Goal: Task Accomplishment & Management: Manage account settings

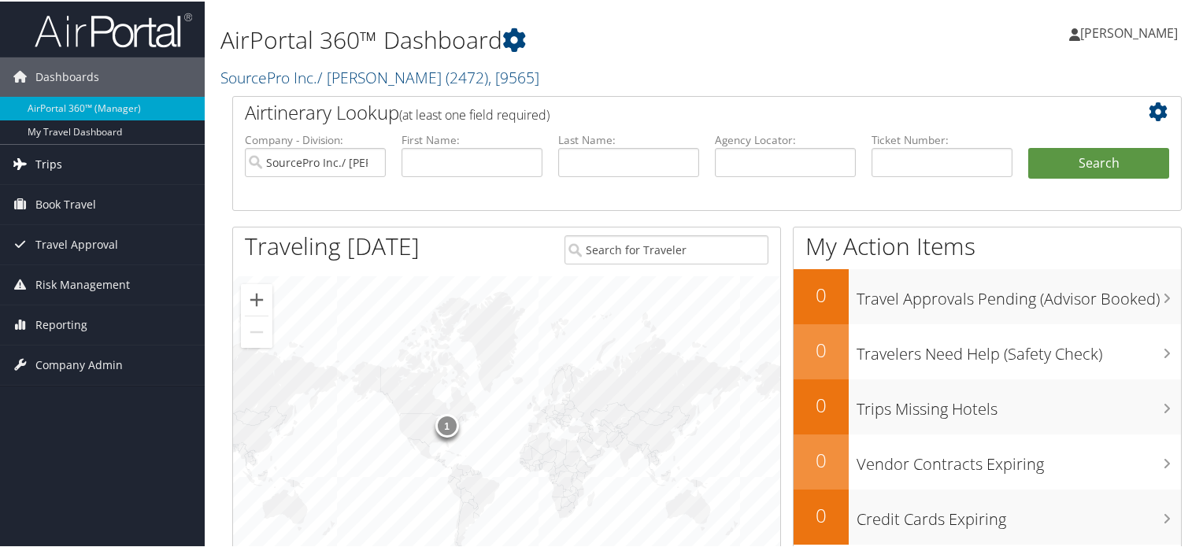
click at [38, 154] on span "Trips" at bounding box center [48, 162] width 27 height 39
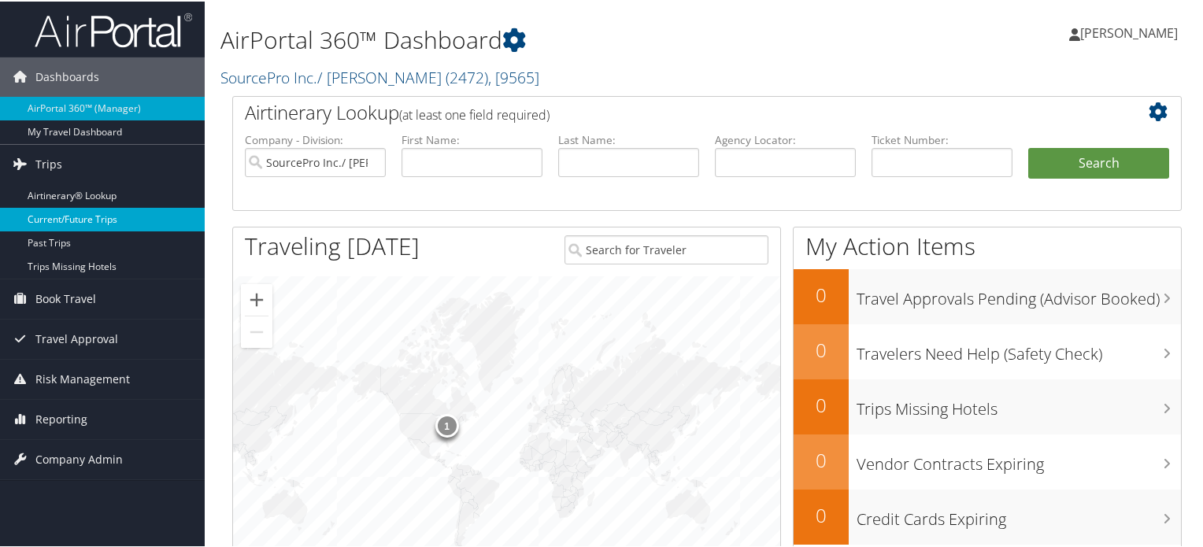
click at [81, 221] on link "Current/Future Trips" at bounding box center [102, 218] width 205 height 24
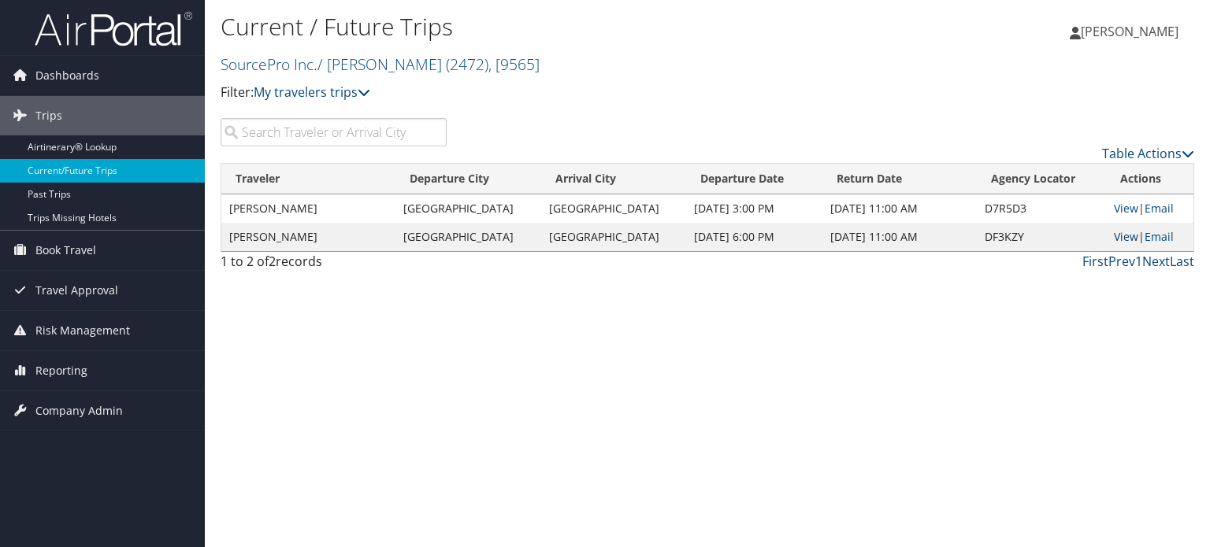
click at [1118, 235] on link "View" at bounding box center [1126, 236] width 24 height 15
click at [95, 250] on link "Book Travel" at bounding box center [102, 250] width 205 height 39
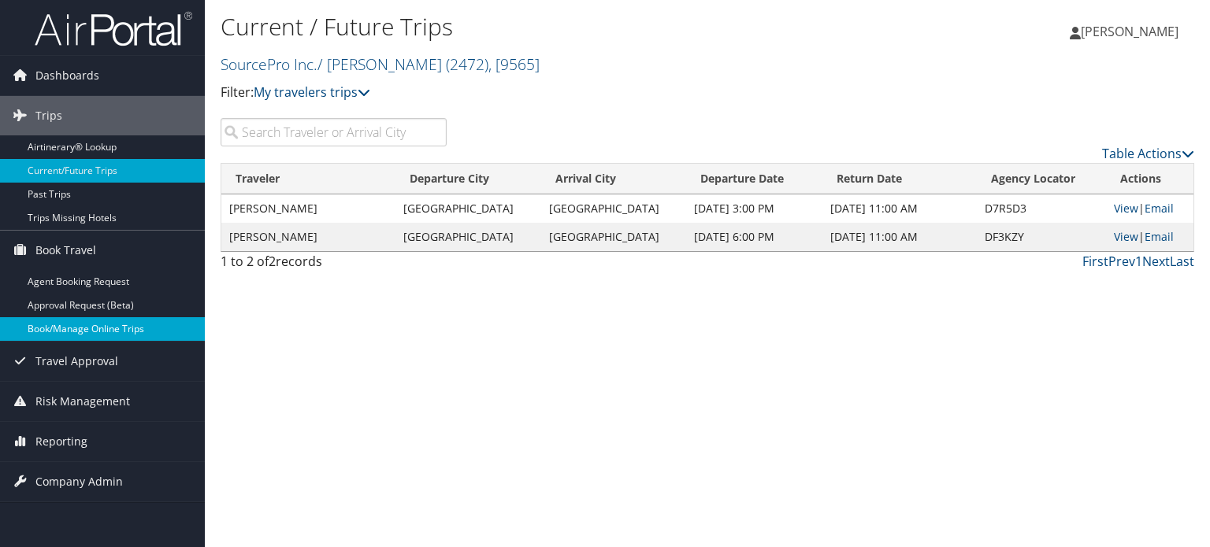
click at [95, 333] on link "Book/Manage Online Trips" at bounding box center [102, 329] width 205 height 24
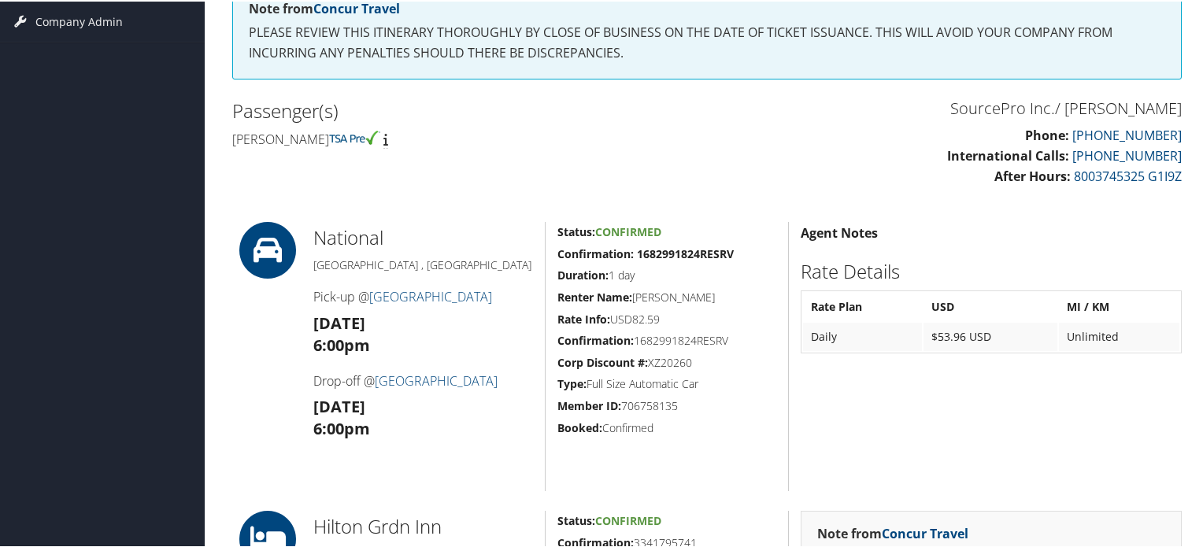
scroll to position [110, 0]
